Goal: Transaction & Acquisition: Purchase product/service

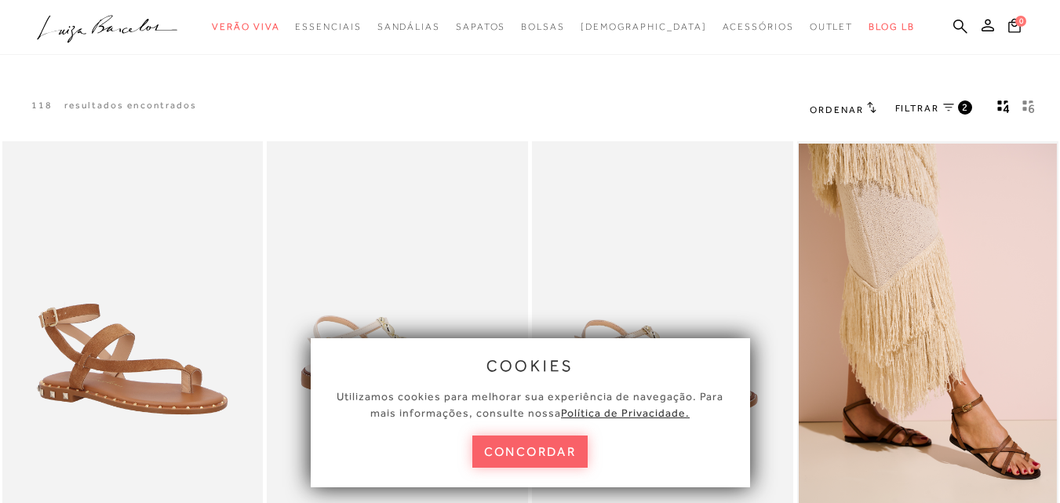
click at [546, 450] on button "concordar" at bounding box center [530, 451] width 116 height 32
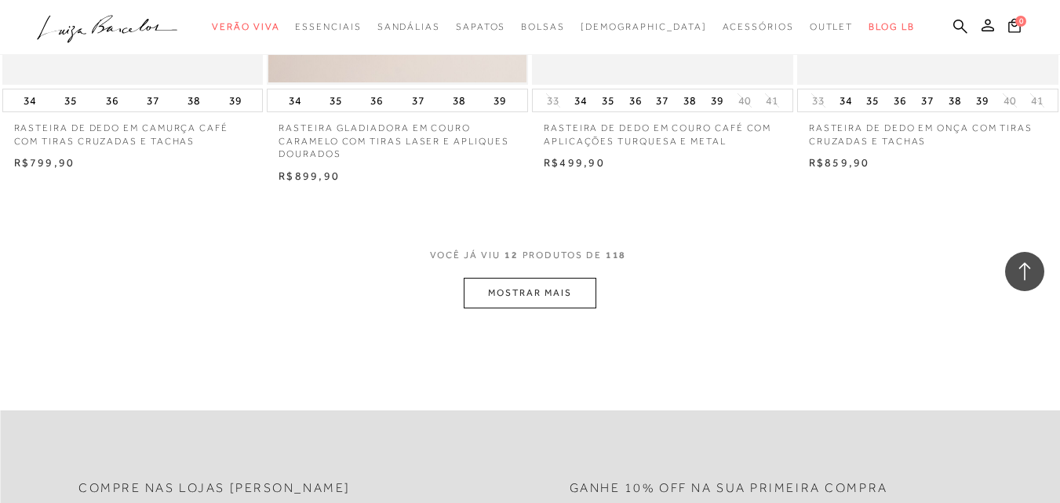
scroll to position [1491, 0]
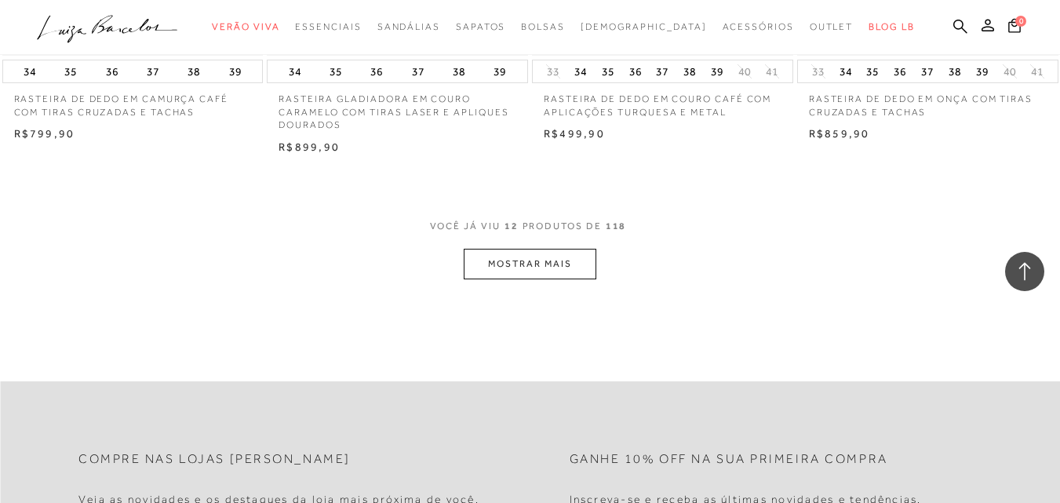
click at [579, 261] on button "MOSTRAR MAIS" at bounding box center [530, 264] width 132 height 31
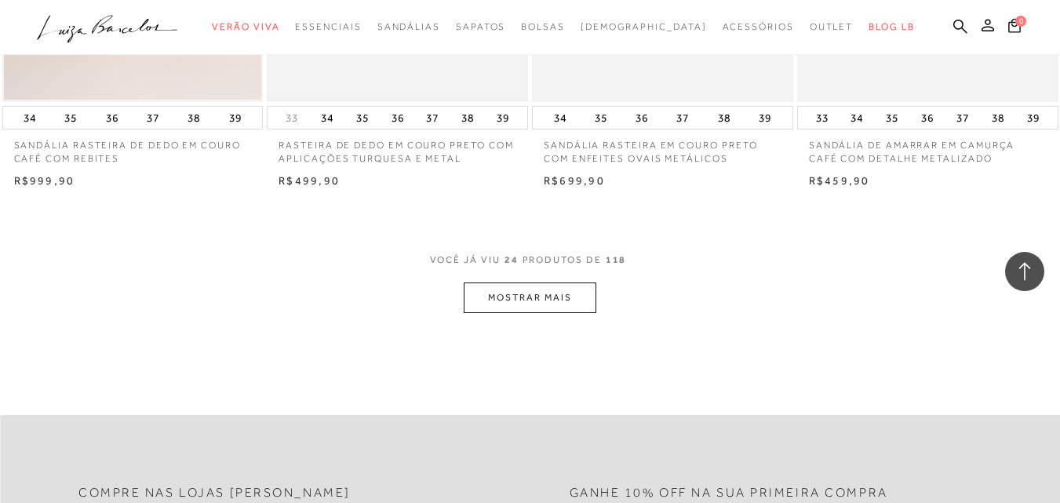
scroll to position [2981, 0]
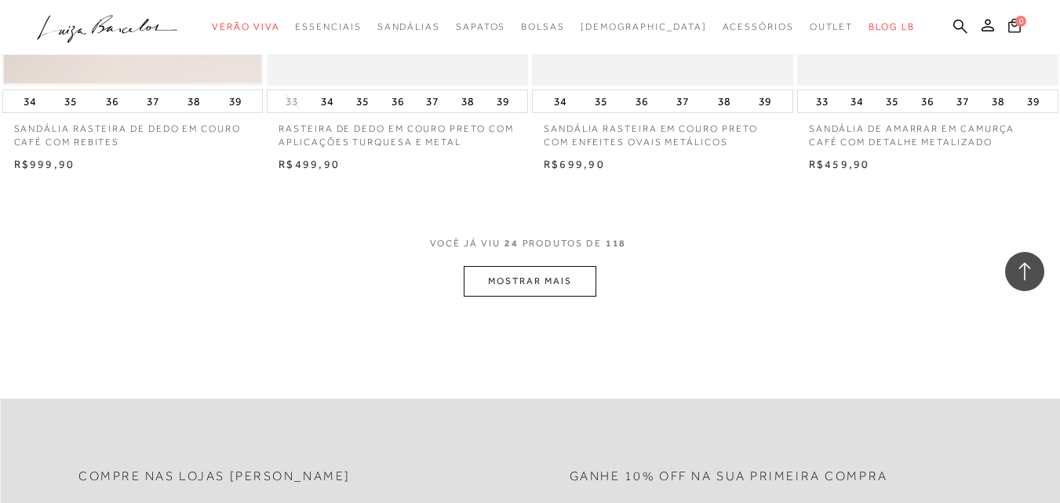
click at [556, 279] on button "MOSTRAR MAIS" at bounding box center [530, 281] width 132 height 31
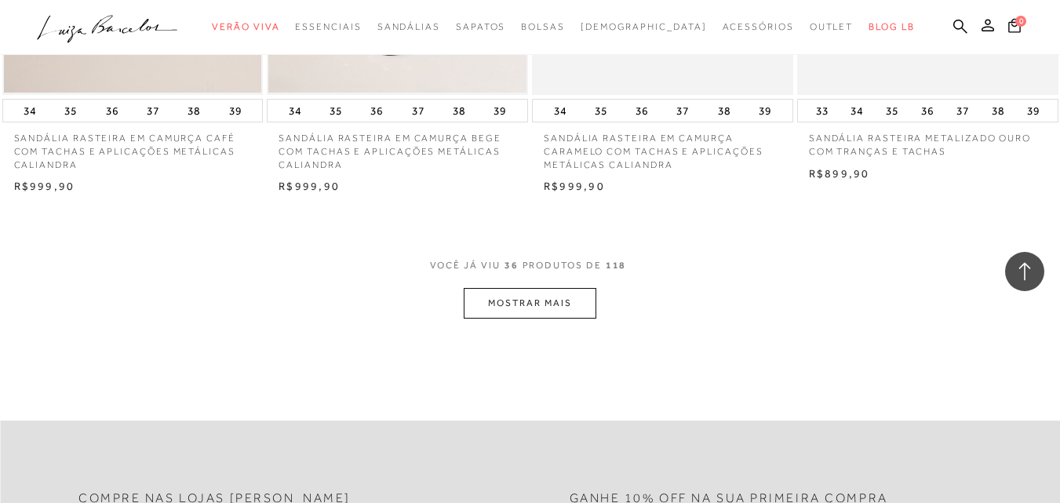
scroll to position [4472, 0]
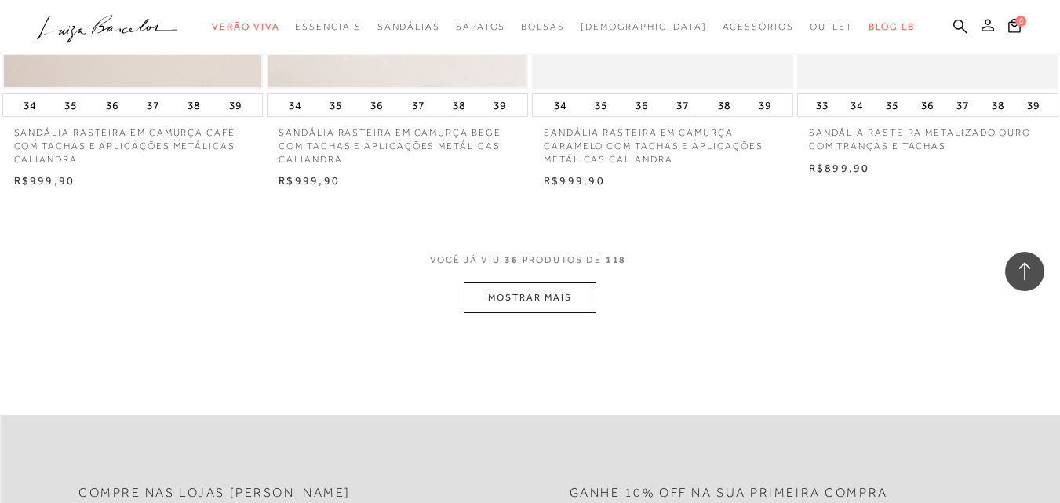
click at [551, 291] on button "MOSTRAR MAIS" at bounding box center [530, 297] width 132 height 31
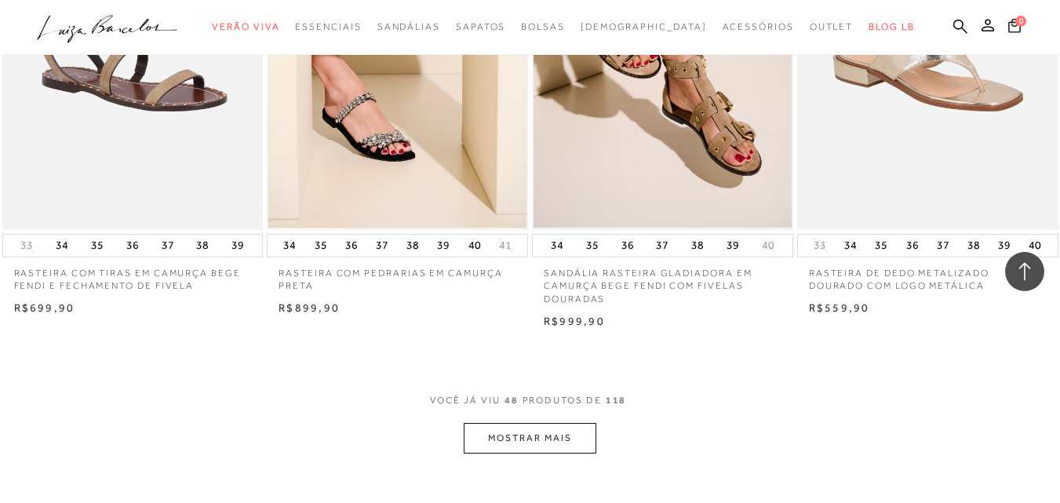
scroll to position [6040, 0]
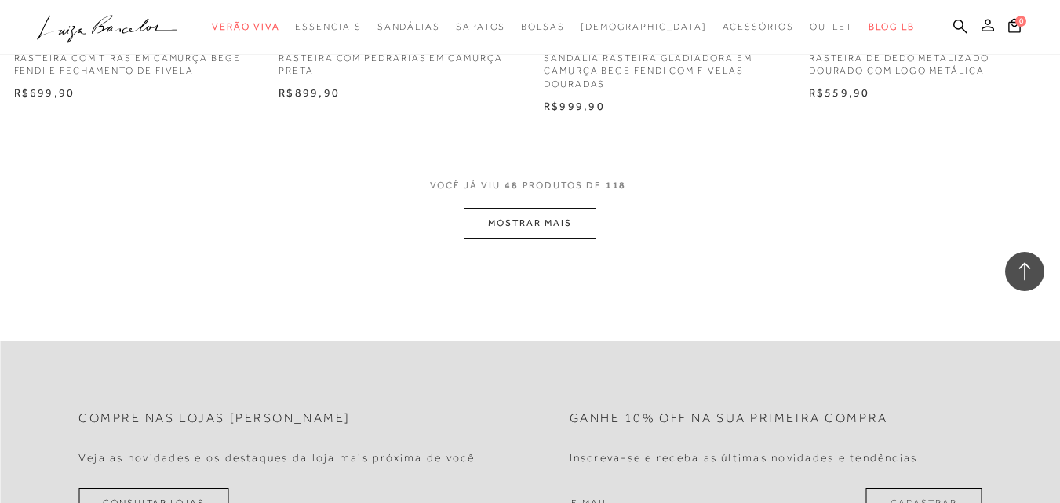
click at [551, 224] on button "MOSTRAR MAIS" at bounding box center [530, 223] width 132 height 31
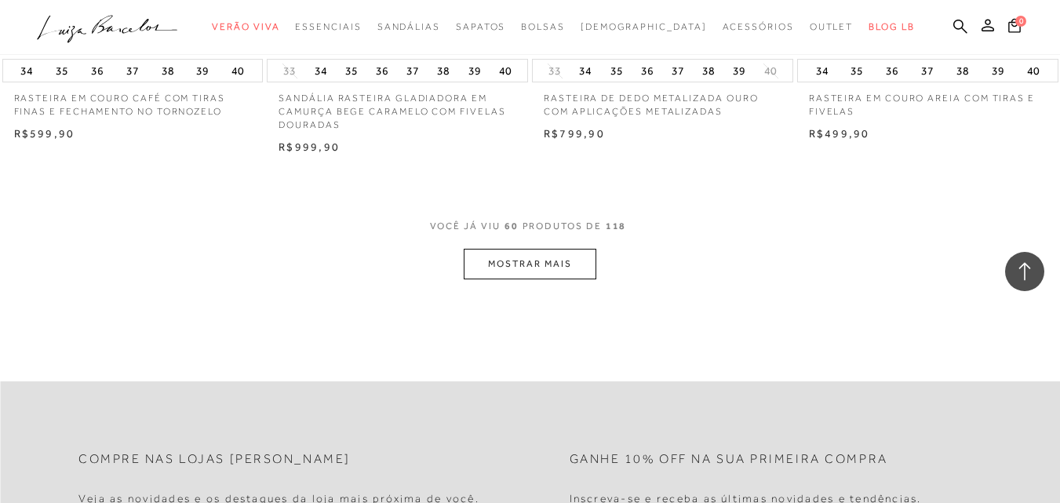
scroll to position [7453, 0]
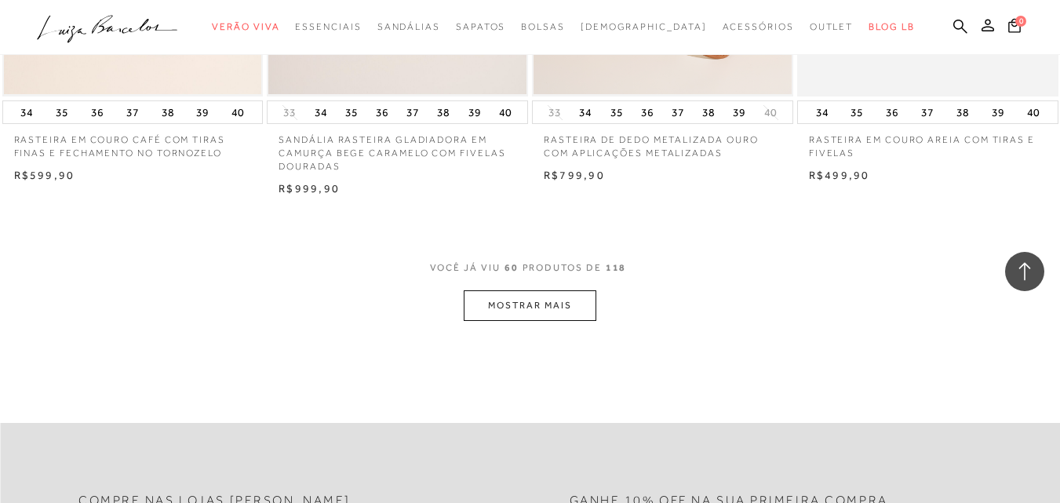
click at [530, 300] on button "MOSTRAR MAIS" at bounding box center [530, 305] width 132 height 31
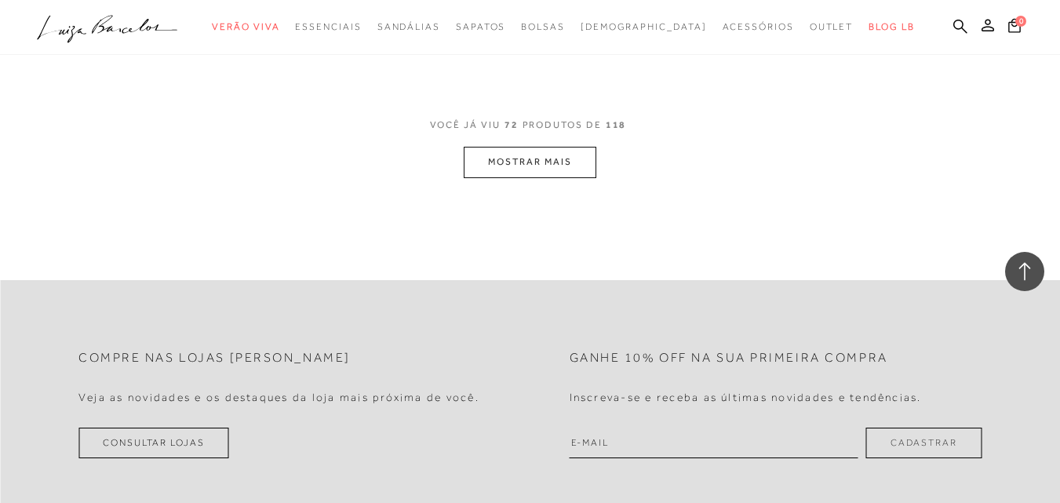
scroll to position [9100, 0]
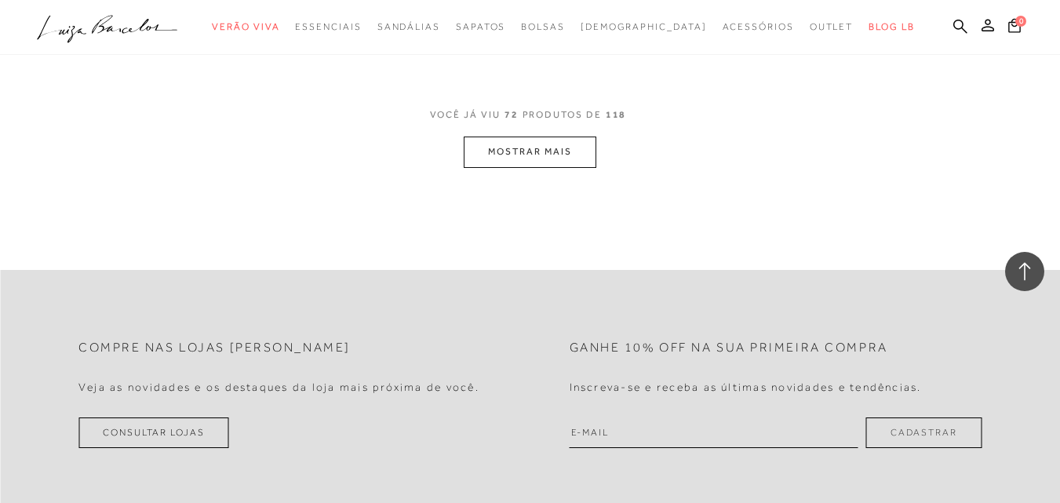
click at [536, 154] on button "MOSTRAR MAIS" at bounding box center [530, 151] width 132 height 31
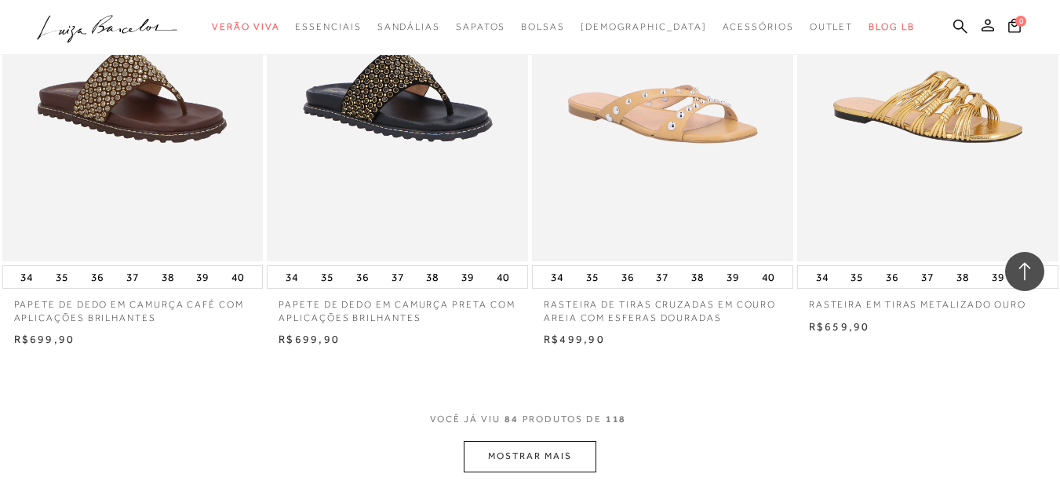
scroll to position [10434, 0]
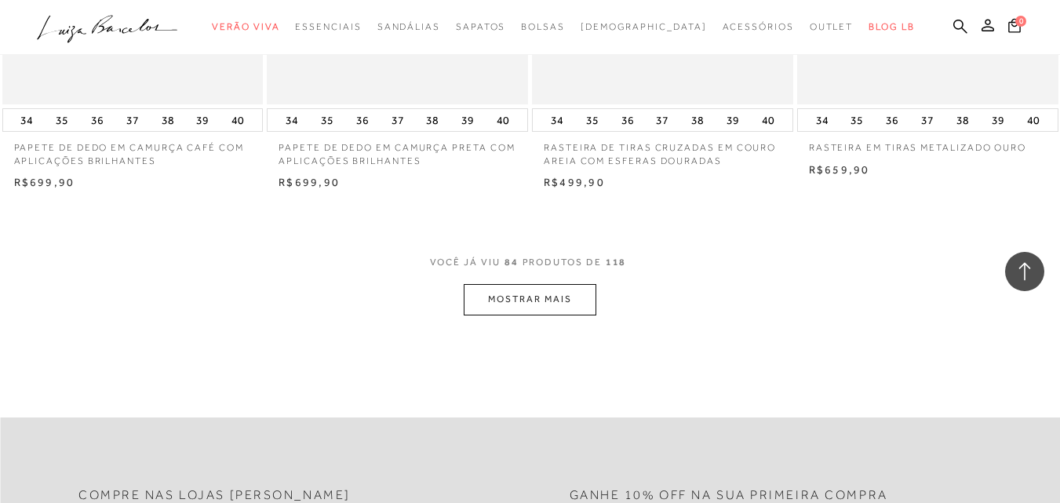
click at [565, 299] on button "MOSTRAR MAIS" at bounding box center [530, 299] width 132 height 31
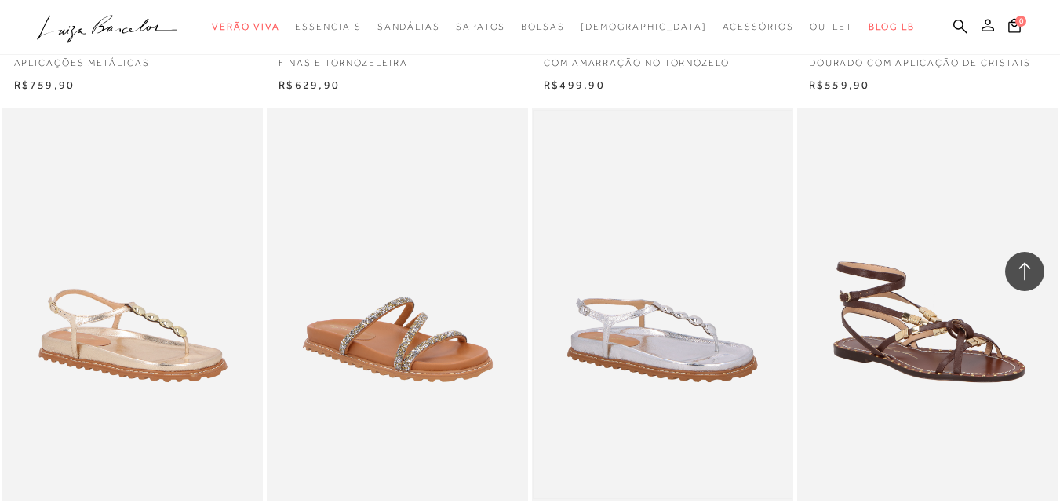
scroll to position [12003, 0]
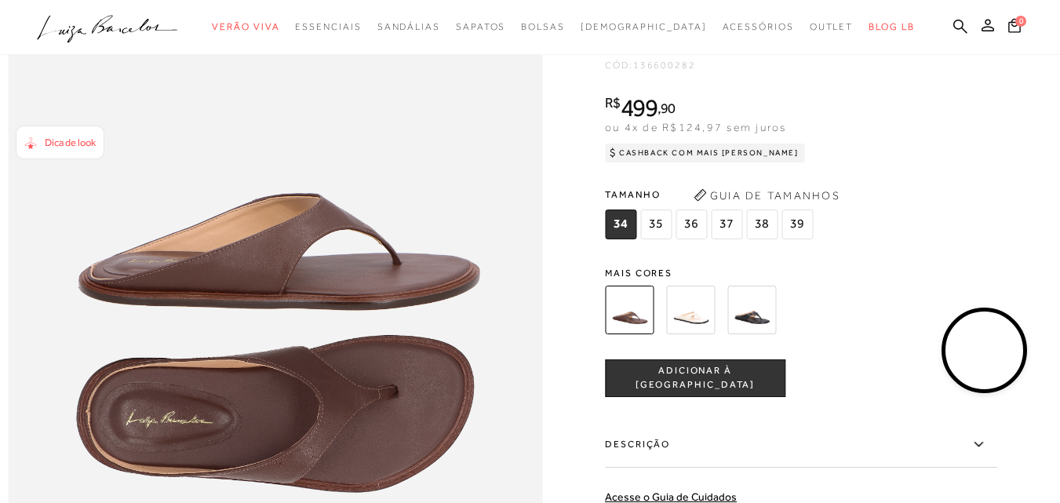
scroll to position [1020, 0]
